Goal: Information Seeking & Learning: Learn about a topic

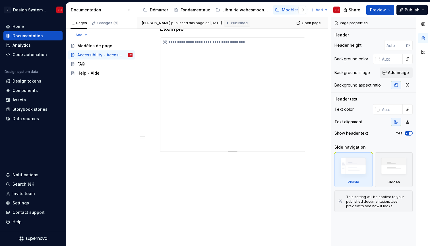
scroll to position [2820, 0]
click at [101, 61] on div "FAQ" at bounding box center [104, 64] width 55 height 8
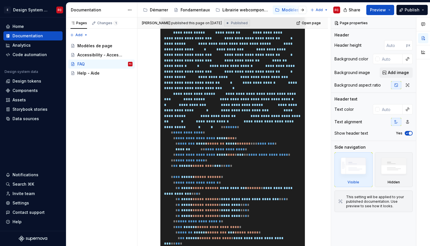
scroll to position [430, 0]
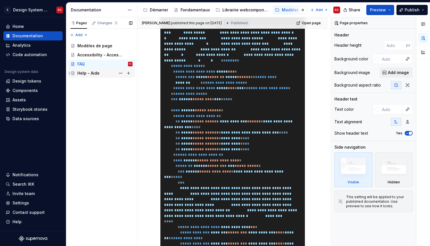
click at [102, 70] on div "Help - Aide" at bounding box center [104, 73] width 55 height 8
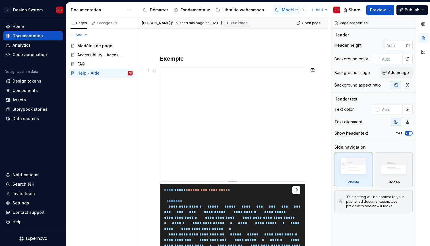
scroll to position [49, 0]
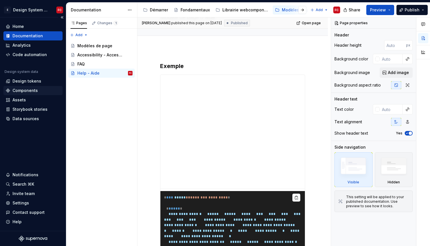
type textarea "*"
click at [30, 90] on div "Components" at bounding box center [25, 91] width 25 height 6
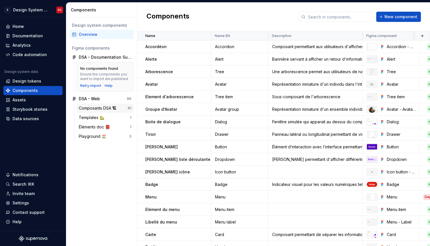
click at [89, 109] on div "Composants DSA 🏗" at bounding box center [99, 108] width 40 height 6
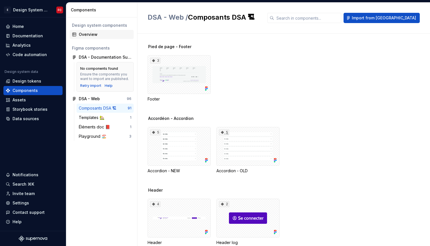
click at [88, 35] on div "Overview" at bounding box center [105, 35] width 53 height 6
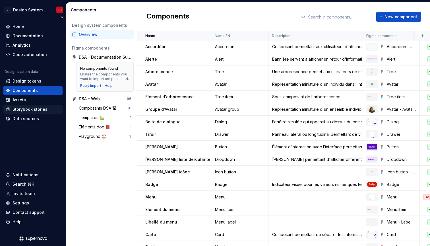
click at [29, 110] on div "Storybook stories" at bounding box center [30, 109] width 35 height 6
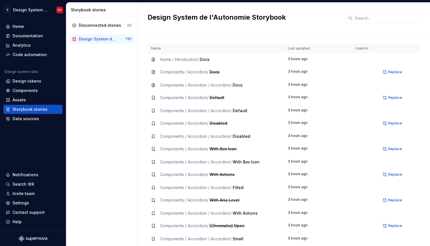
click at [177, 61] on span "Home / Introduction /" at bounding box center [179, 59] width 38 height 5
click at [296, 61] on td "3 hours ago" at bounding box center [319, 59] width 68 height 13
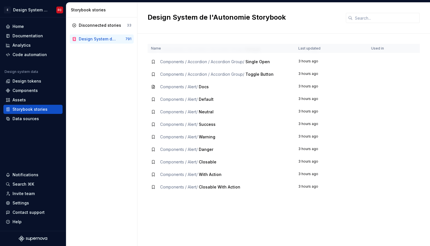
scroll to position [236, 0]
